Goal: Find specific page/section: Find specific page/section

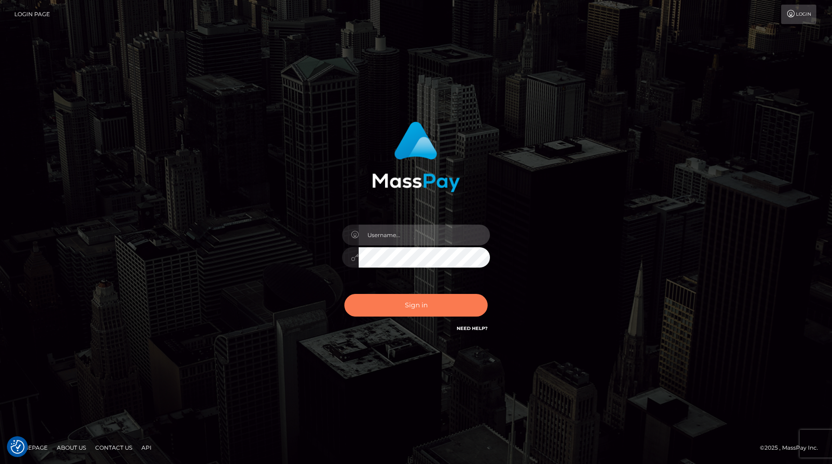
type input "[PERSON_NAME][DOMAIN_NAME]"
click at [424, 295] on button "Sign in" at bounding box center [415, 305] width 143 height 23
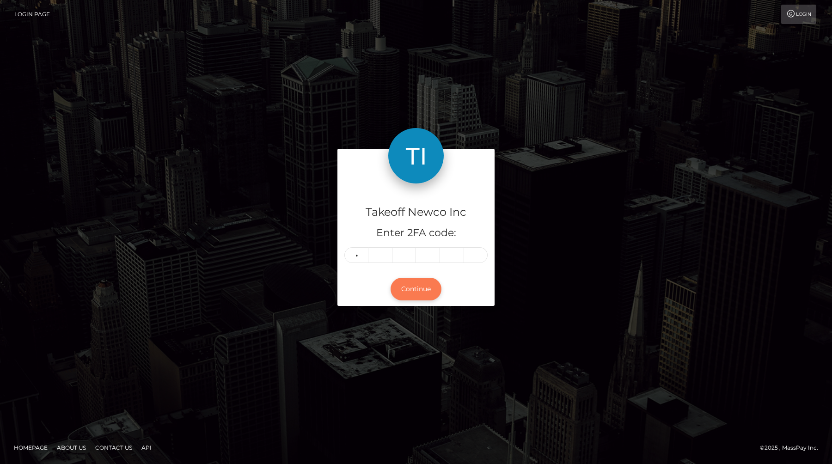
type input "6"
type input "4"
type input "6"
type input "4"
type input "3"
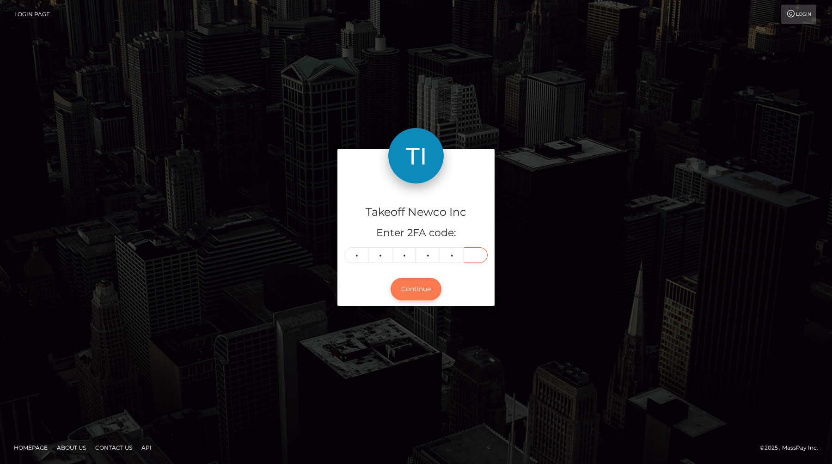
type input "1"
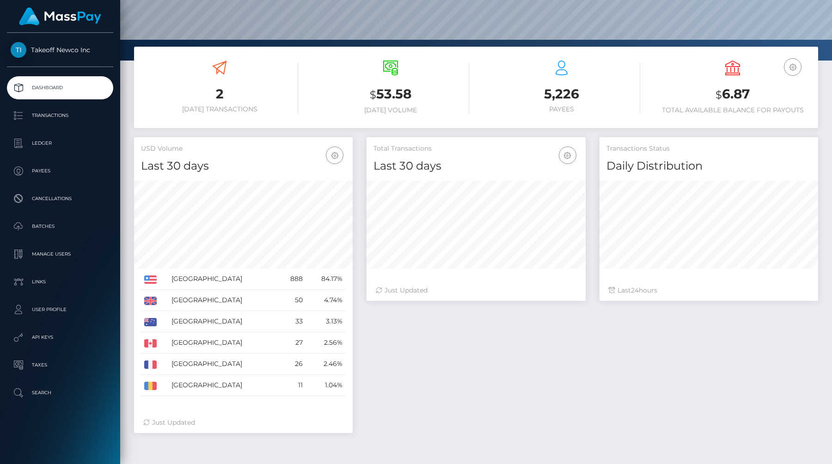
scroll to position [139, 0]
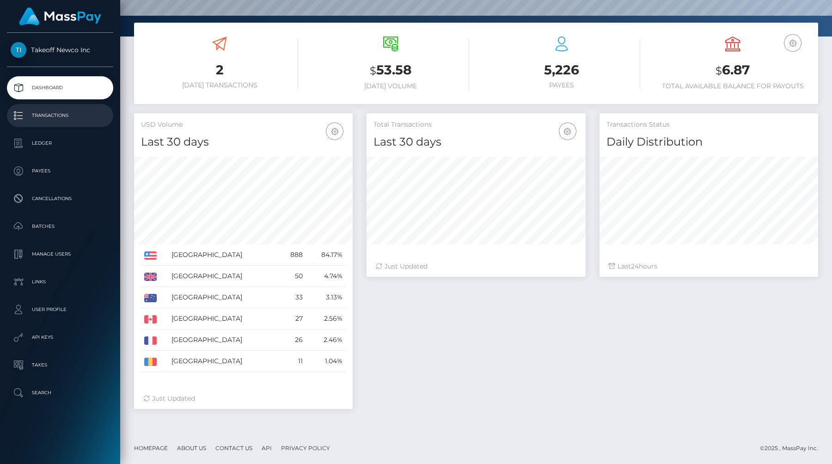
click at [41, 113] on p "Transactions" at bounding box center [60, 116] width 99 height 14
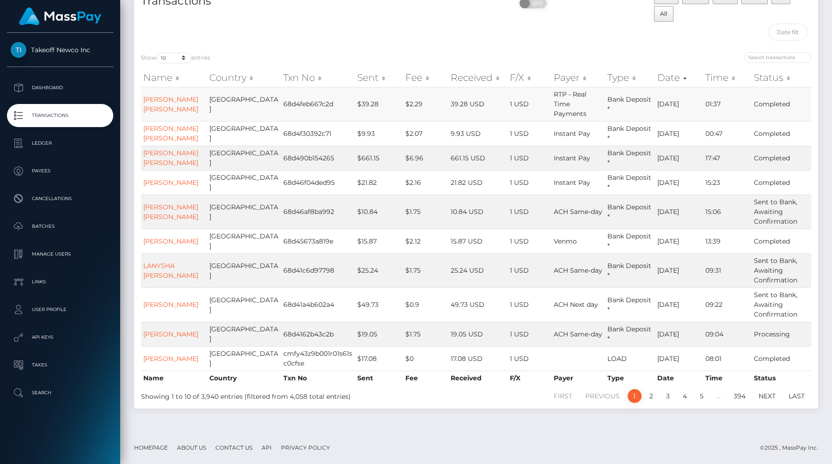
scroll to position [76, 0]
click at [175, 53] on select "10 25 50 100 250 500 1,000 3,500" at bounding box center [174, 58] width 35 height 11
select select "250"
click at [158, 53] on select "10 25 50 100 250 500 1,000 3,500" at bounding box center [174, 58] width 35 height 11
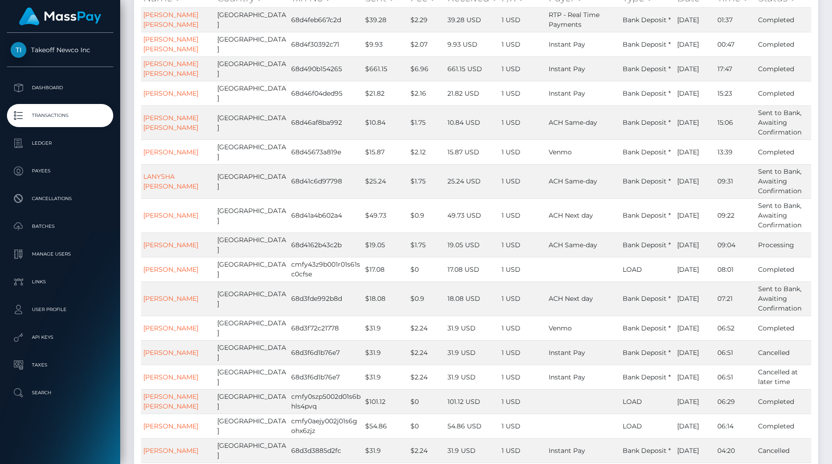
scroll to position [0, 0]
